Goal: Task Accomplishment & Management: Manage account settings

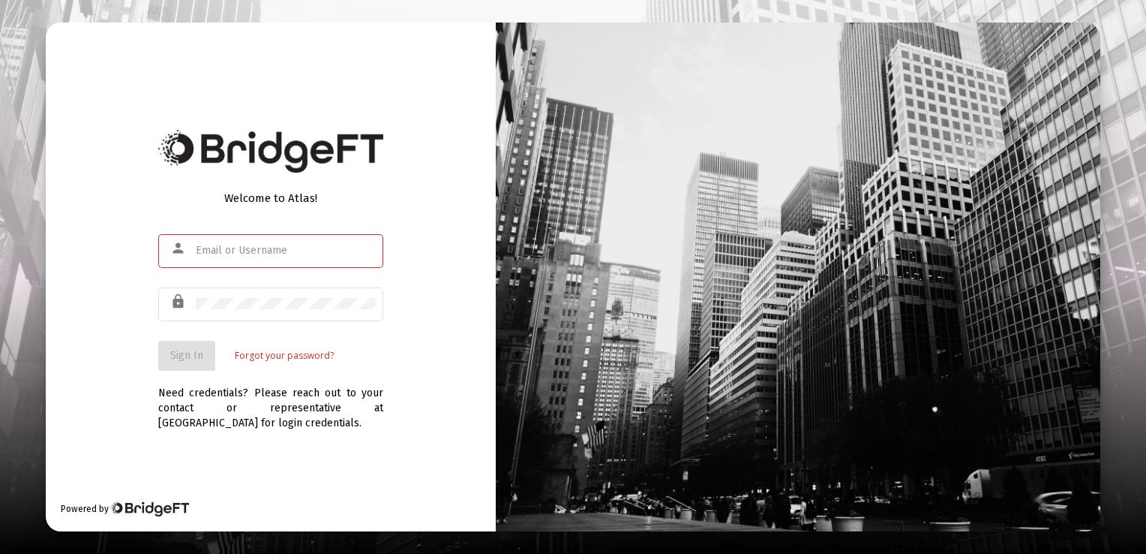
click at [244, 256] on input "text" at bounding box center [286, 251] width 180 height 12
click at [241, 253] on input "text" at bounding box center [286, 251] width 180 height 12
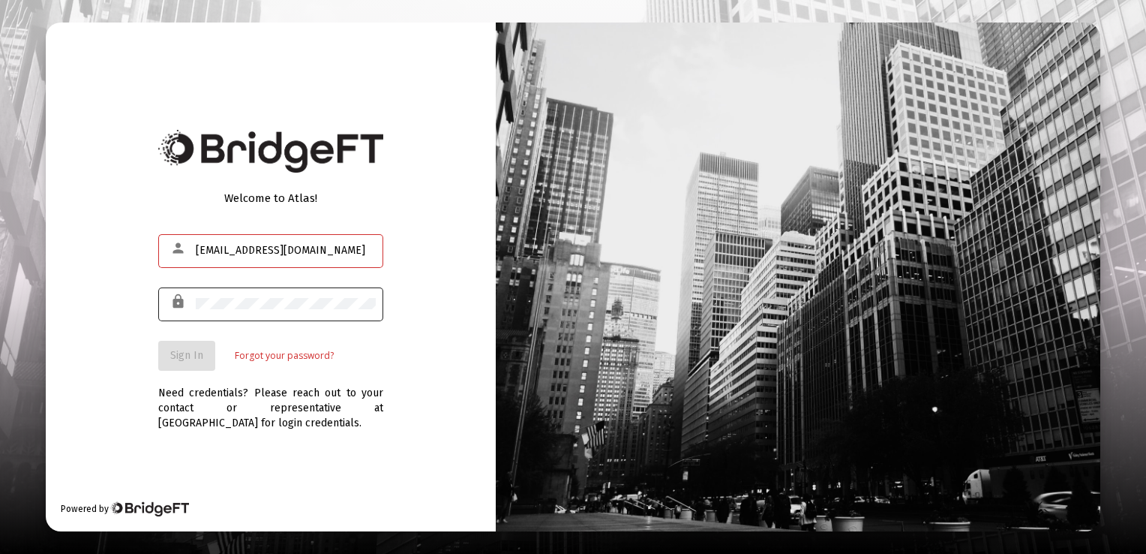
type input "wrubelk1121@gmail.com"
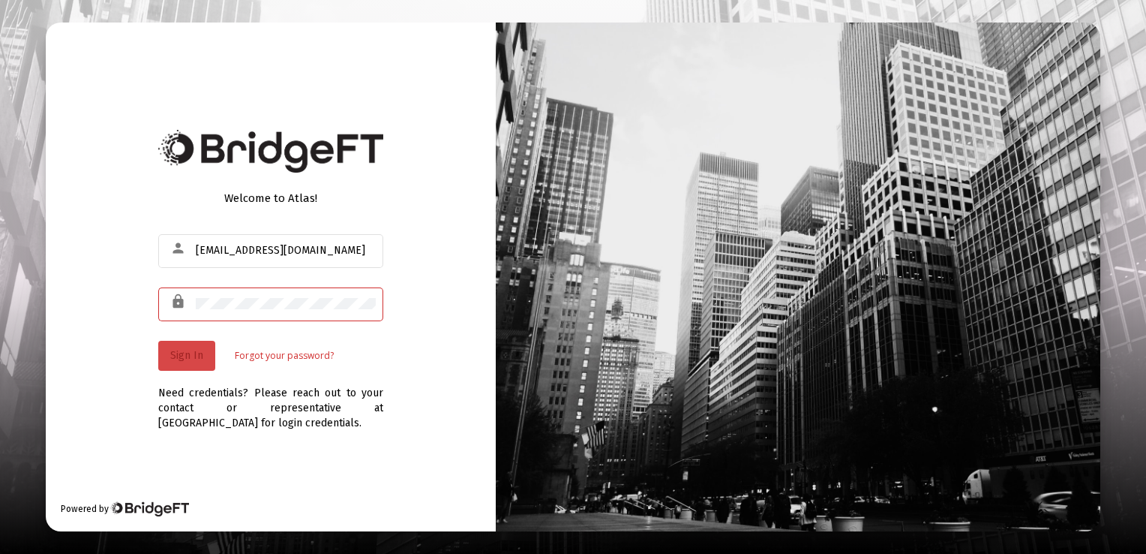
click at [189, 347] on button "Sign In" at bounding box center [186, 356] width 57 height 30
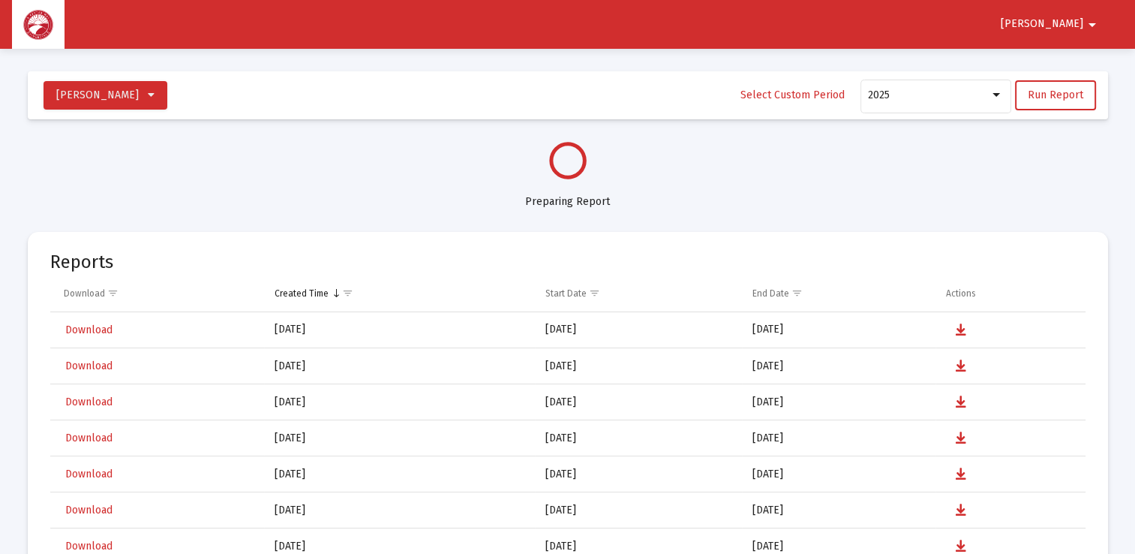
select select "View all"
